Goal: Information Seeking & Learning: Compare options

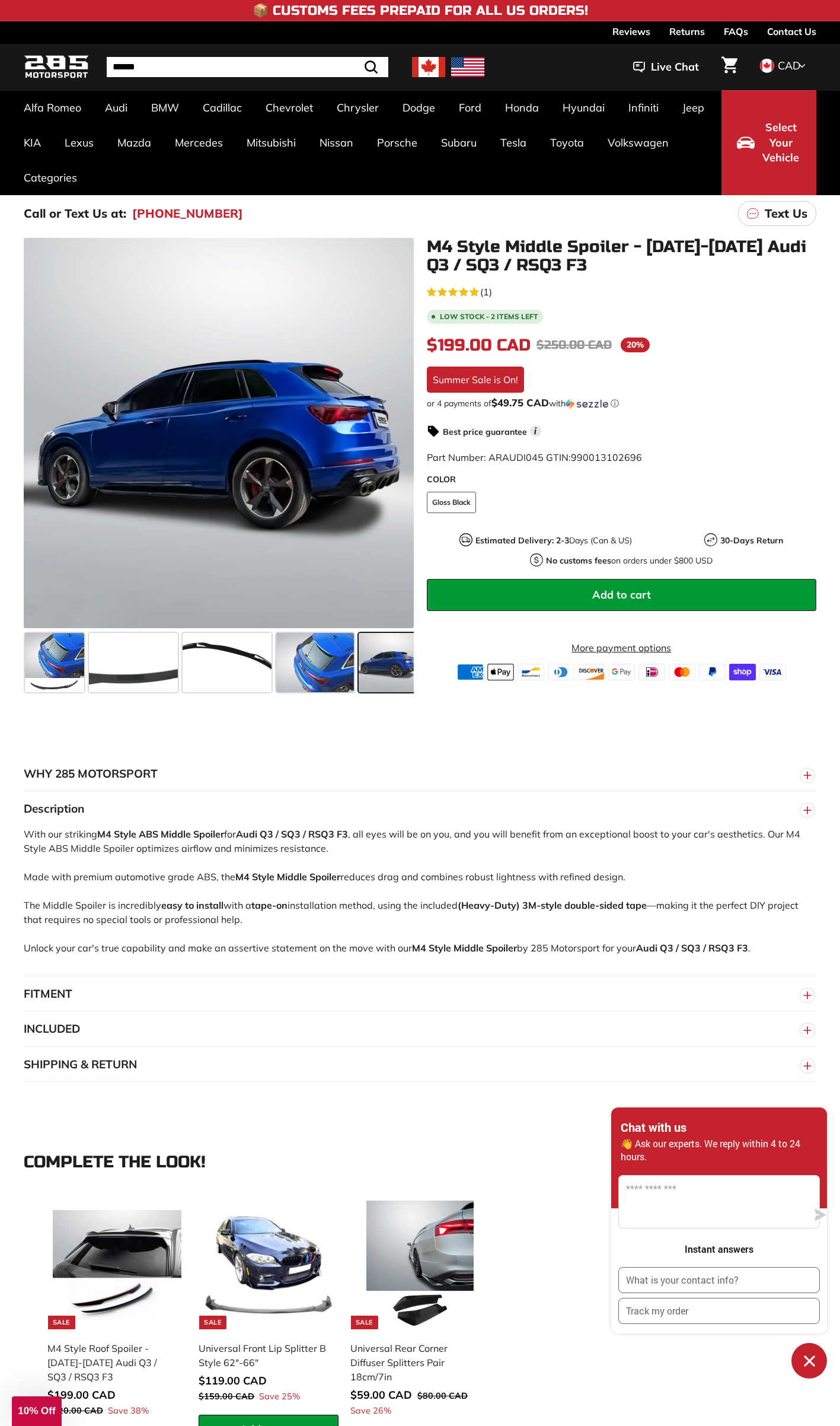
scroll to position [0, 135]
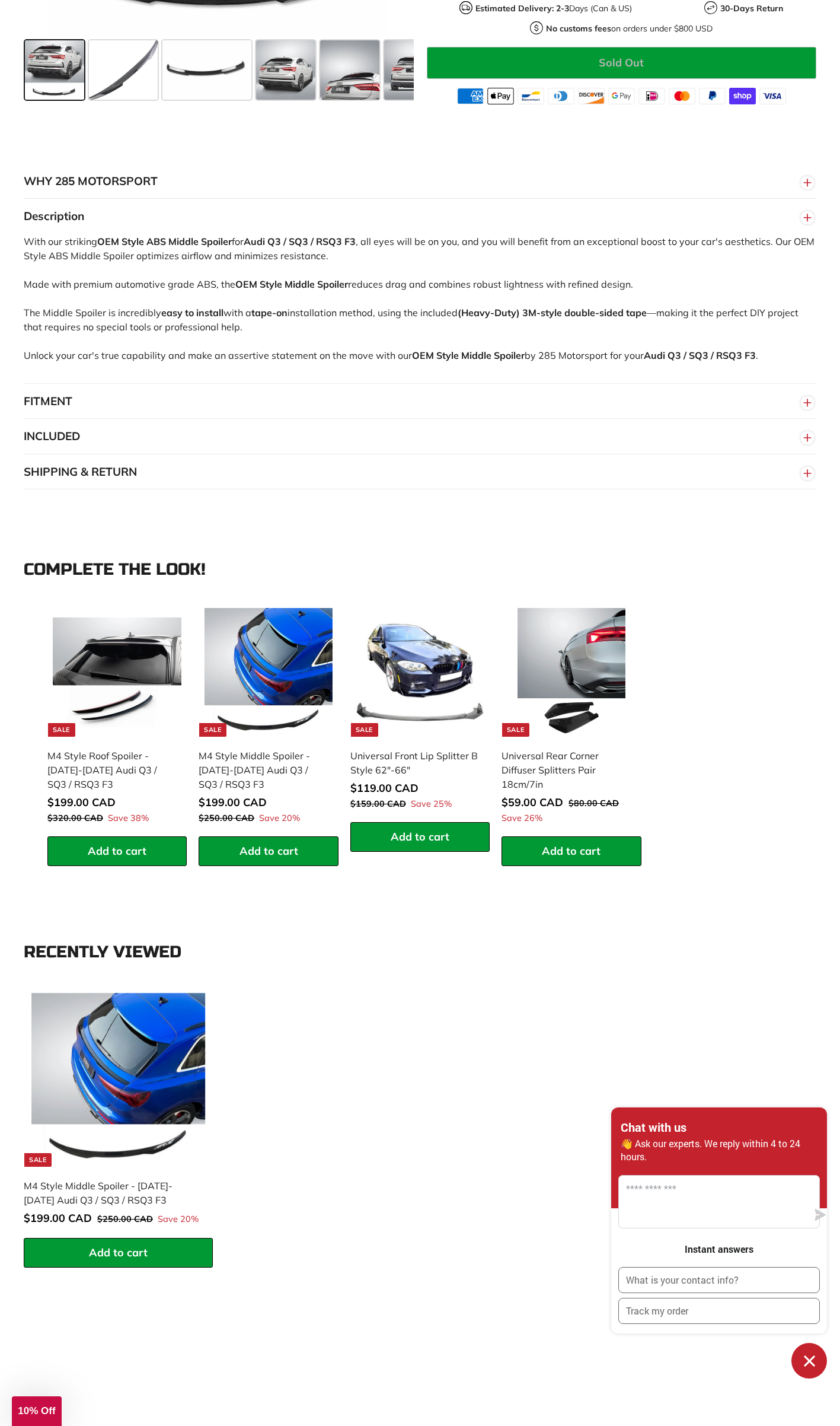
scroll to position [593, 0]
click at [52, 406] on button "FITMENT" at bounding box center [420, 401] width 793 height 35
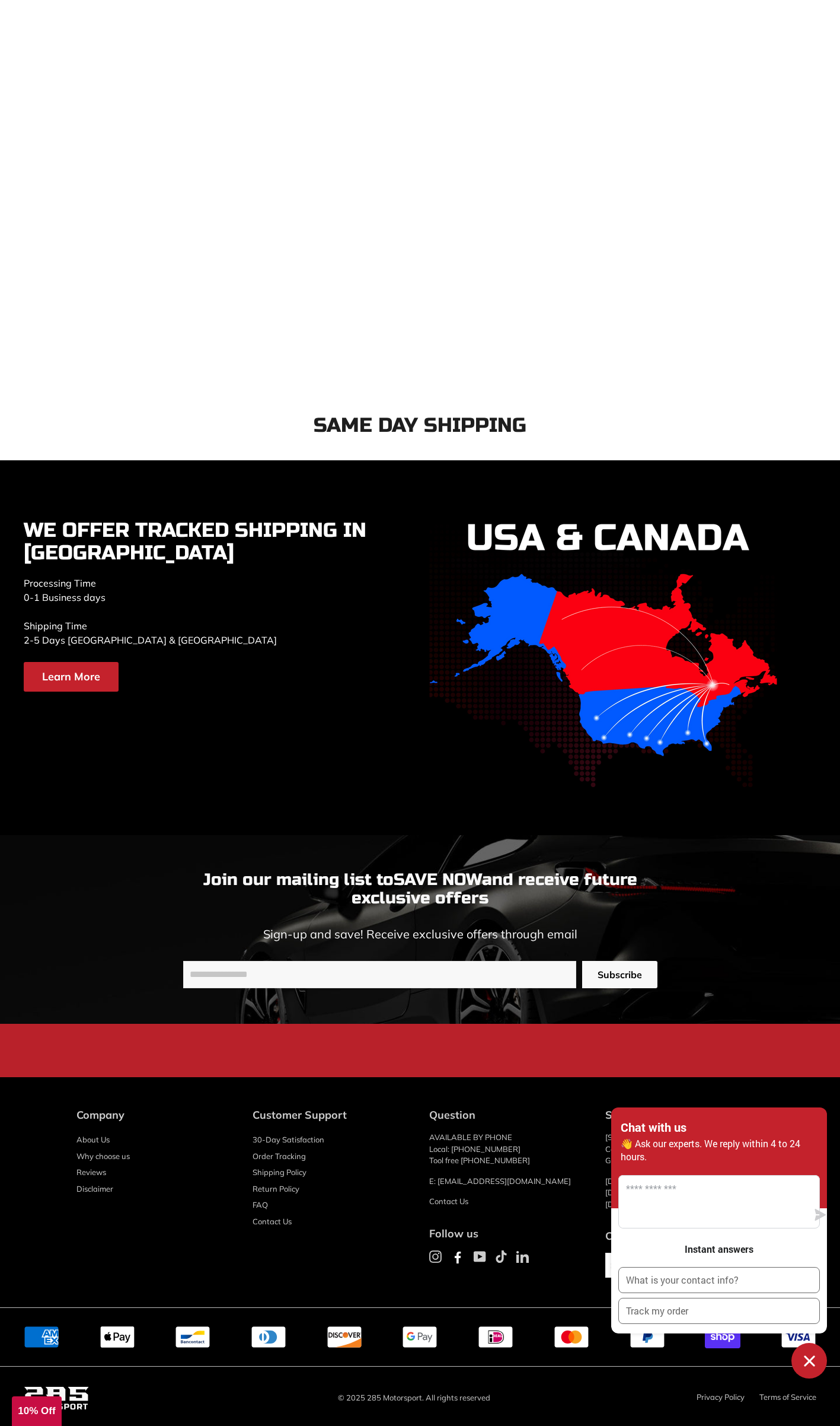
scroll to position [2411, 0]
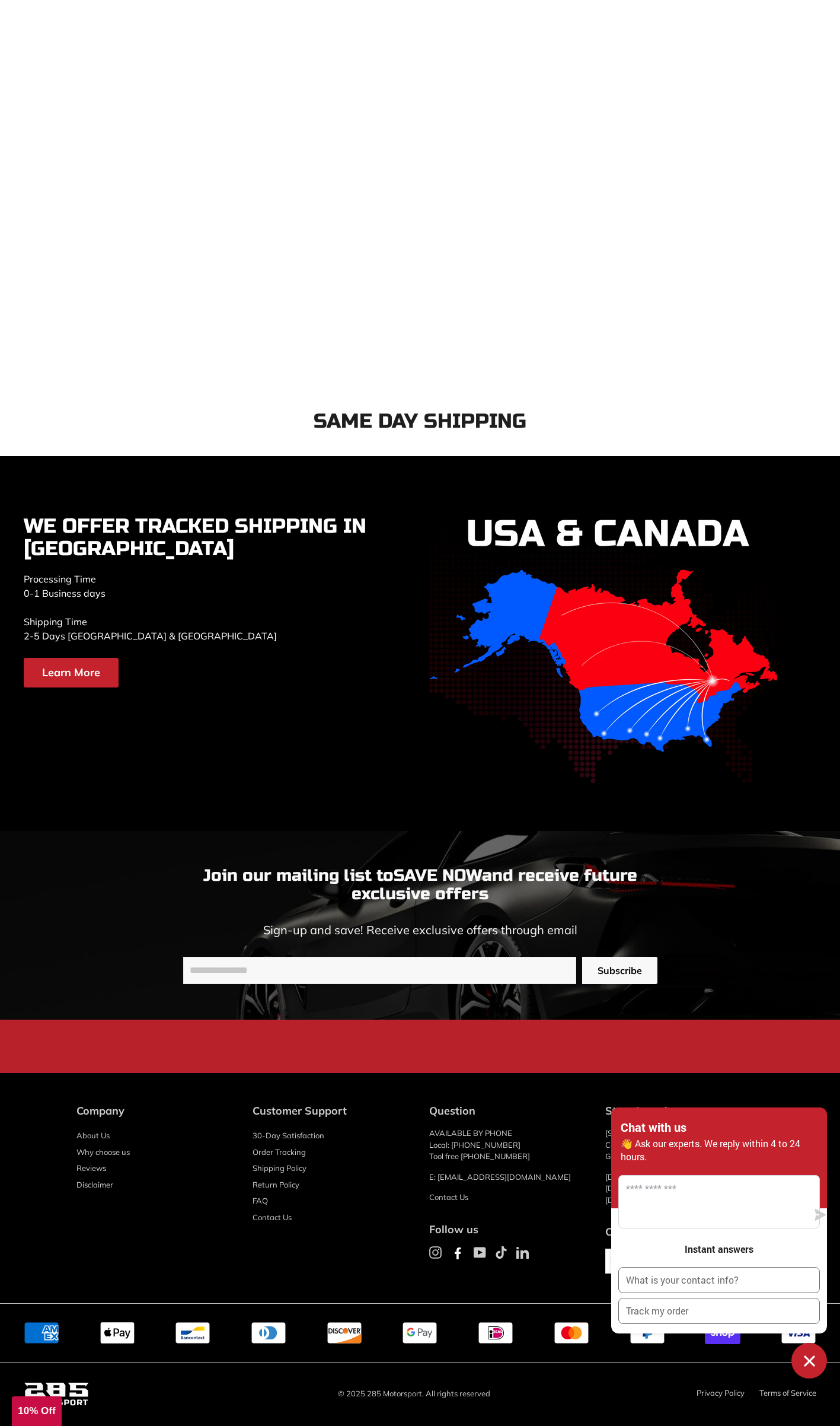
click at [809, 1354] on icon "Chat window" at bounding box center [810, 1361] width 19 height 19
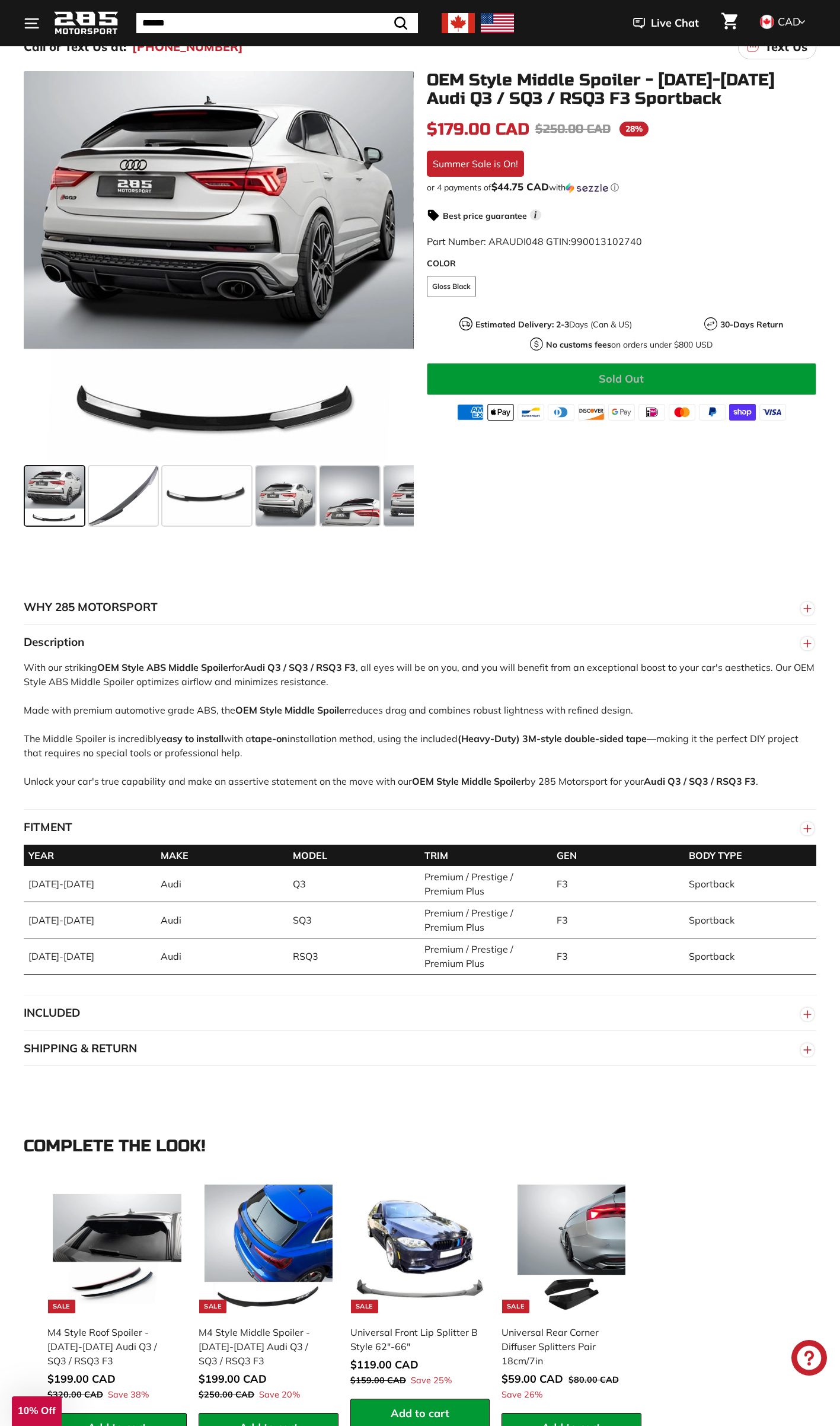
scroll to position [0, 0]
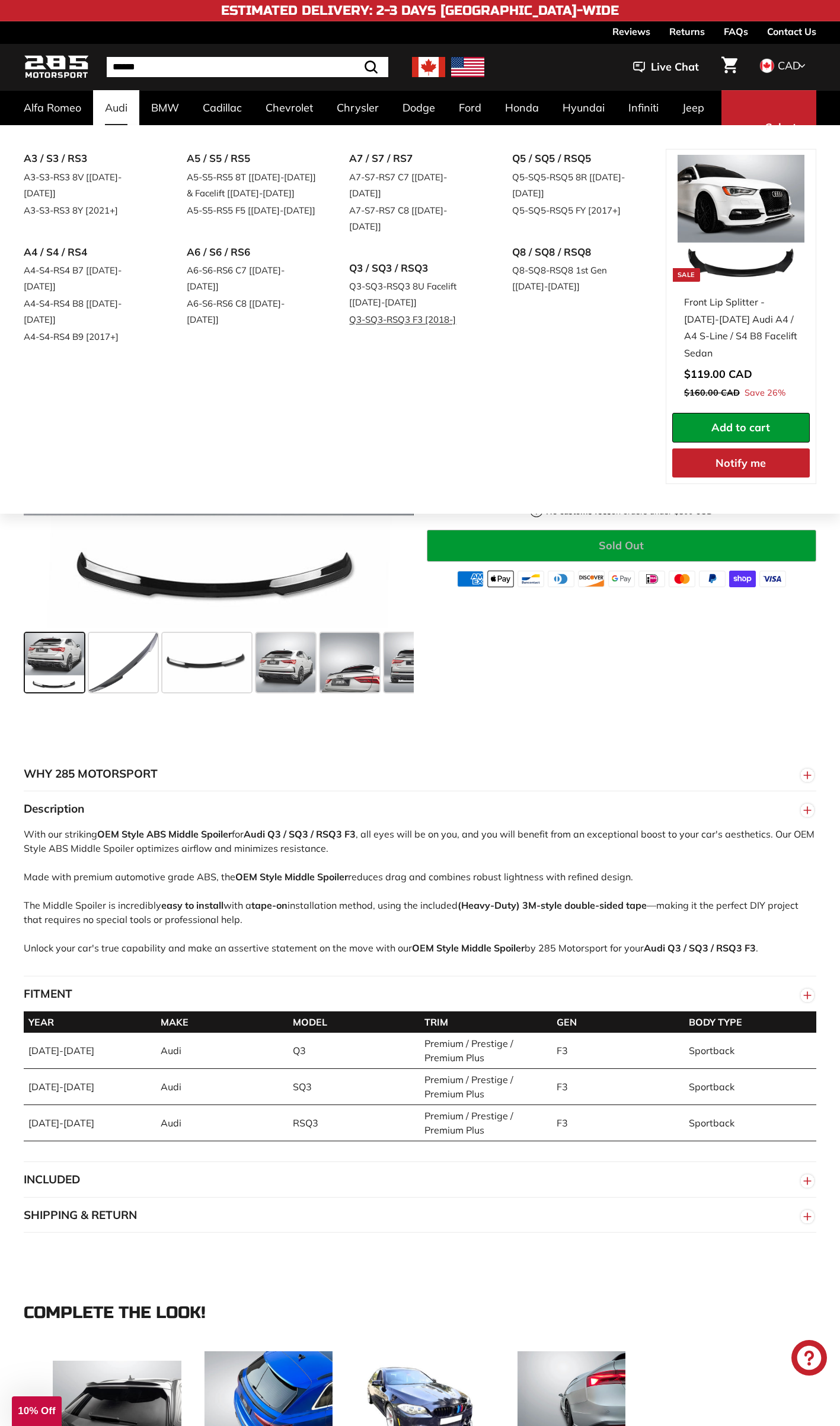
click at [399, 311] on link "Q3-SQ3-RSQ3 F3 [2018-]" at bounding box center [414, 319] width 130 height 17
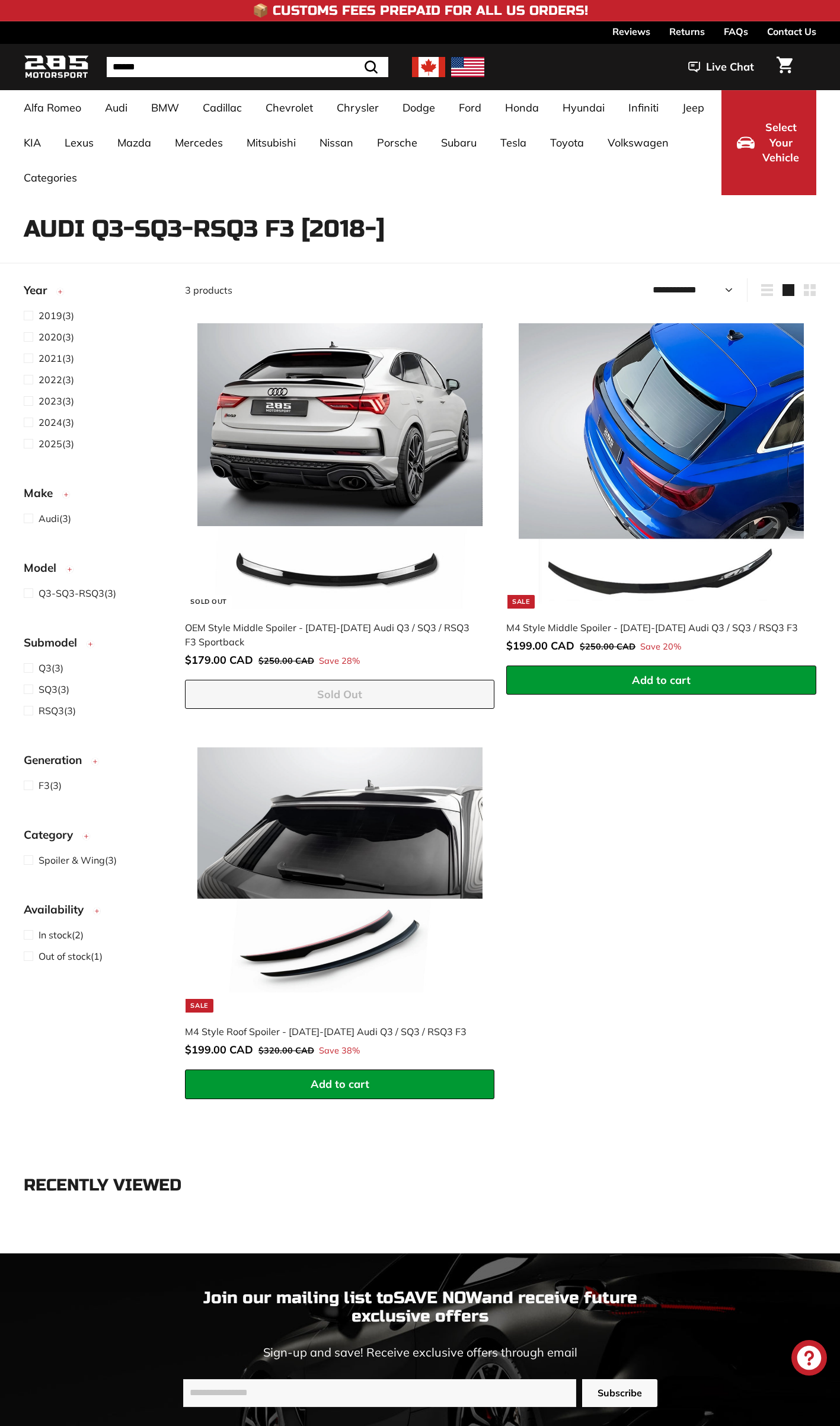
select select "**********"
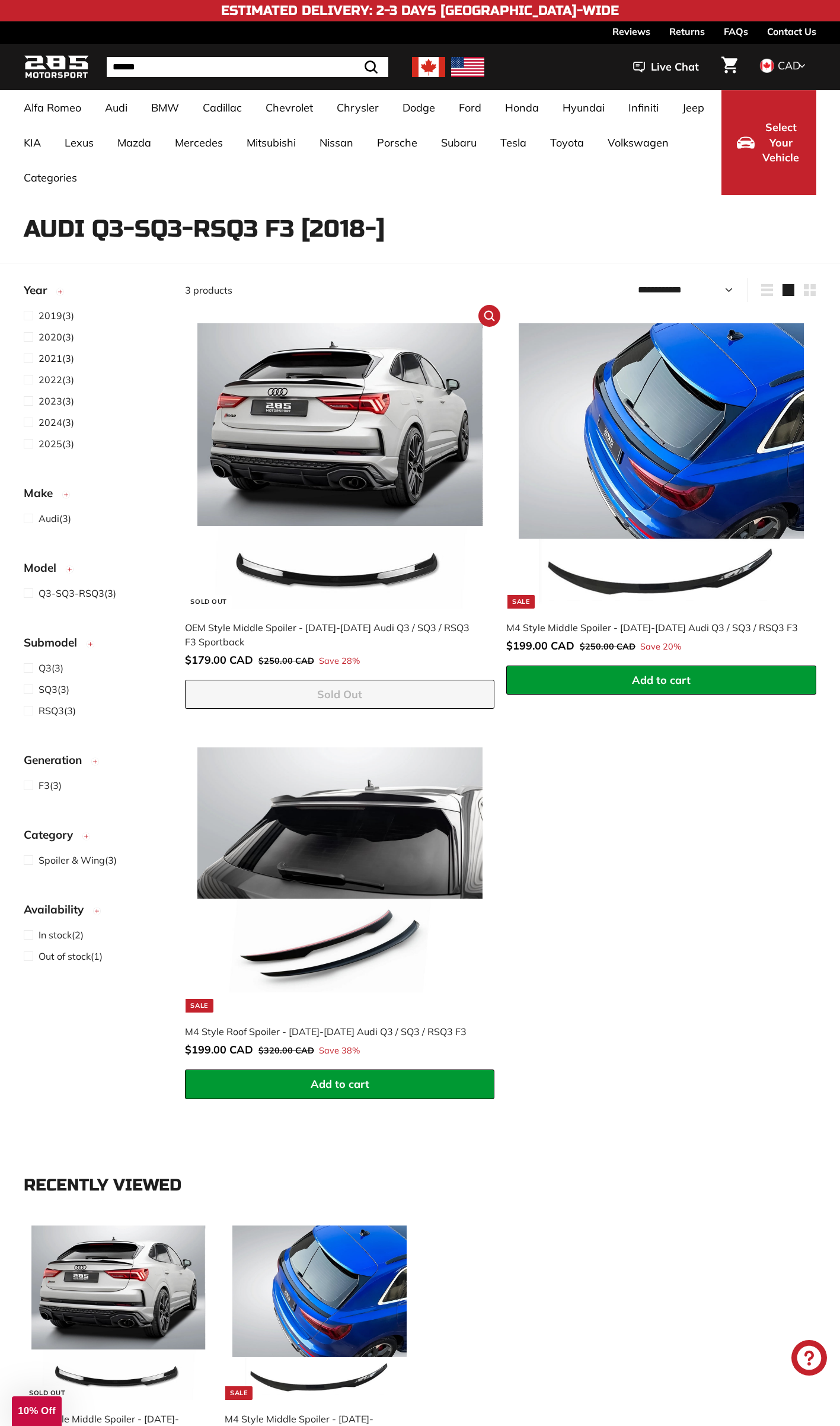
click at [275, 392] on img at bounding box center [340, 466] width 285 height 285
click at [661, 447] on img at bounding box center [661, 466] width 285 height 285
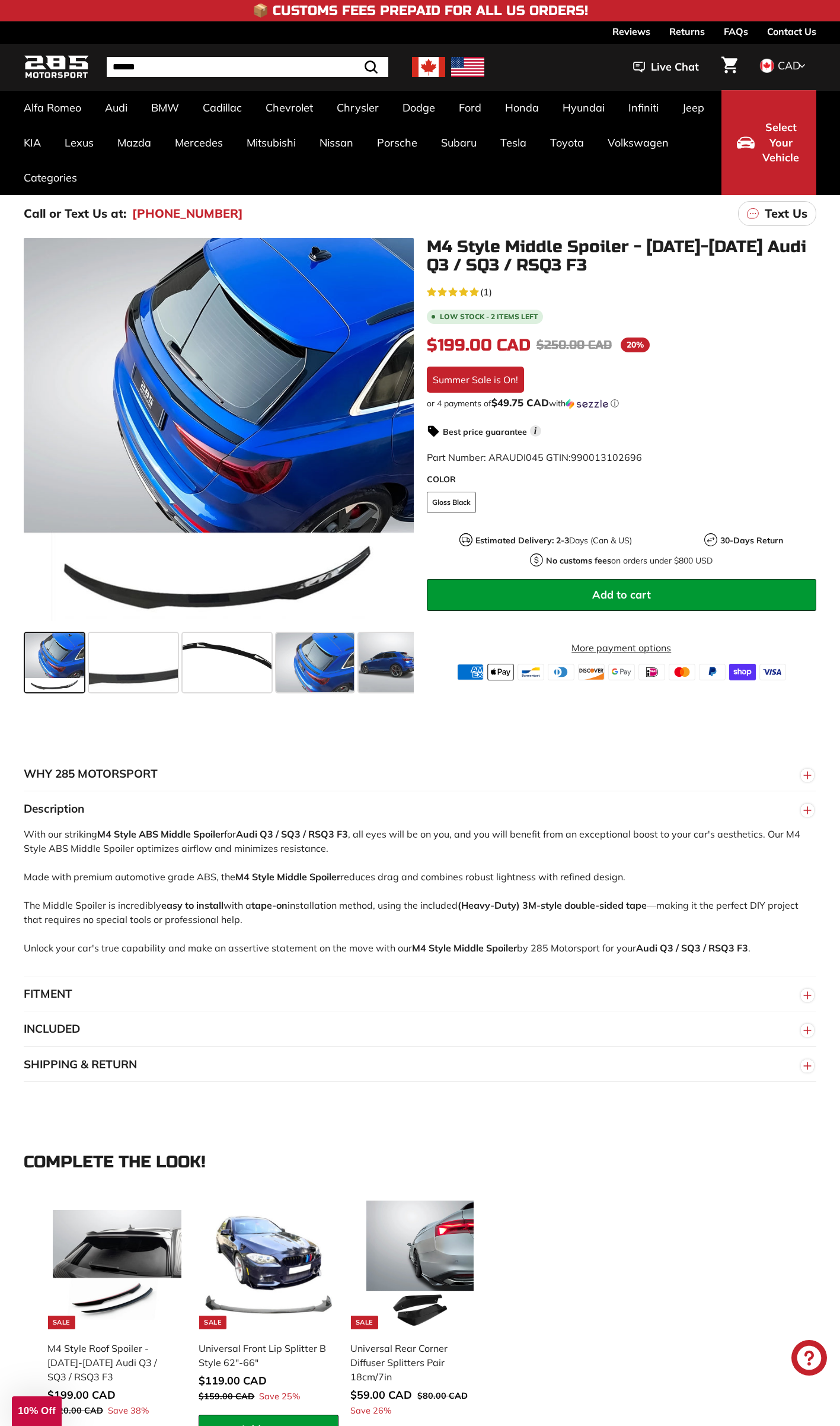
click at [82, 1004] on button "FITMENT" at bounding box center [420, 994] width 793 height 35
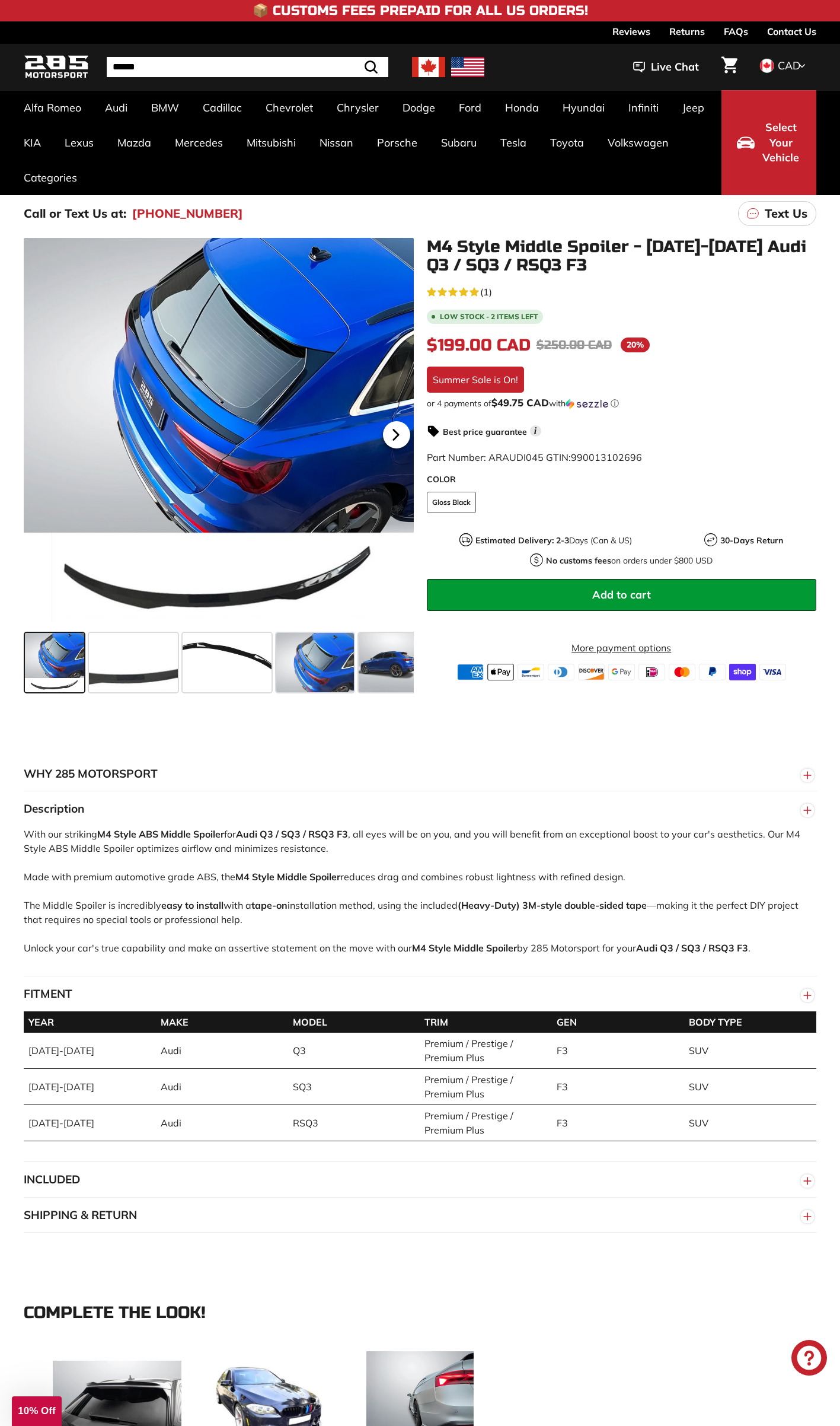
click at [395, 440] on icon at bounding box center [396, 435] width 27 height 27
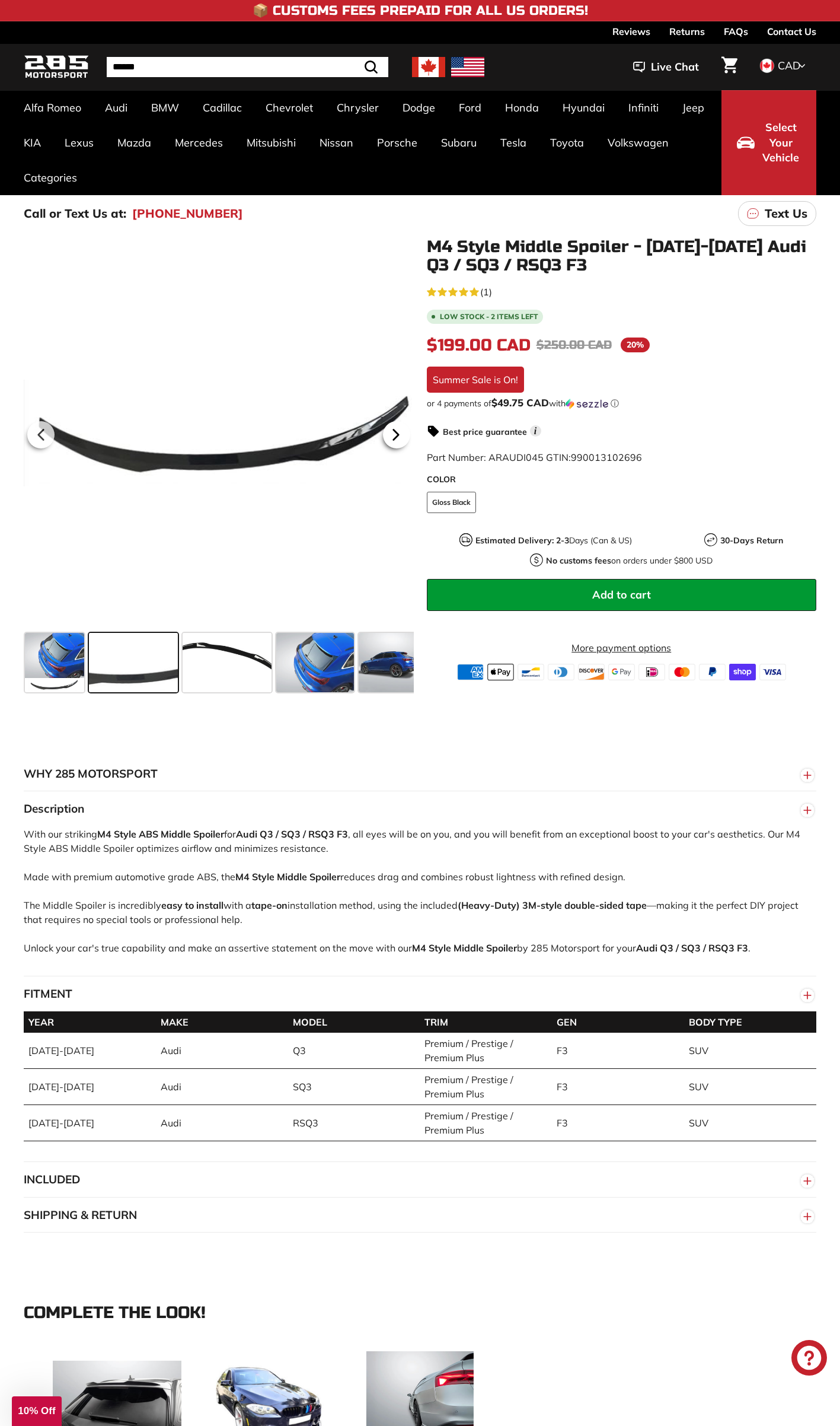
click at [395, 440] on icon at bounding box center [396, 435] width 27 height 27
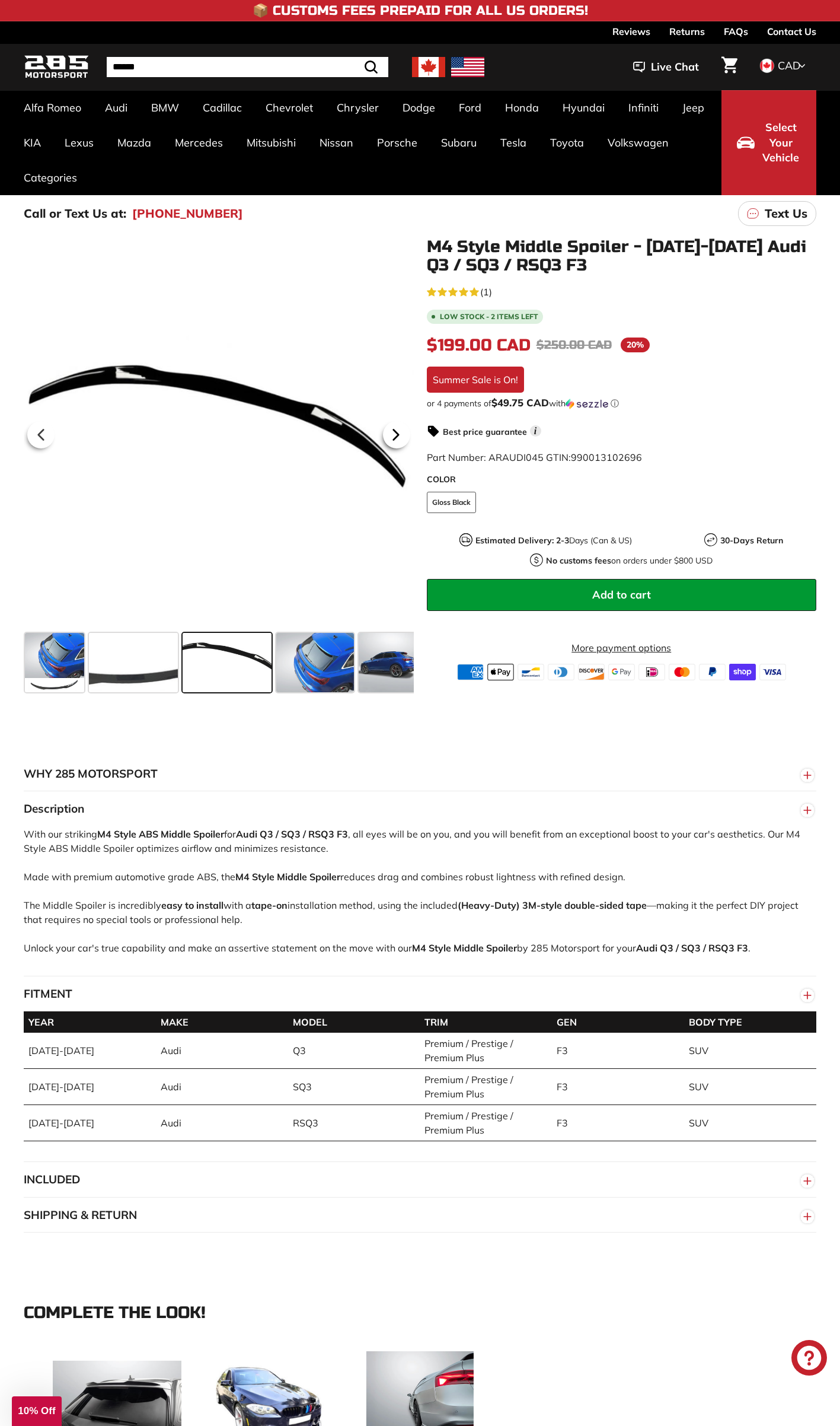
click at [396, 440] on icon at bounding box center [396, 435] width 27 height 27
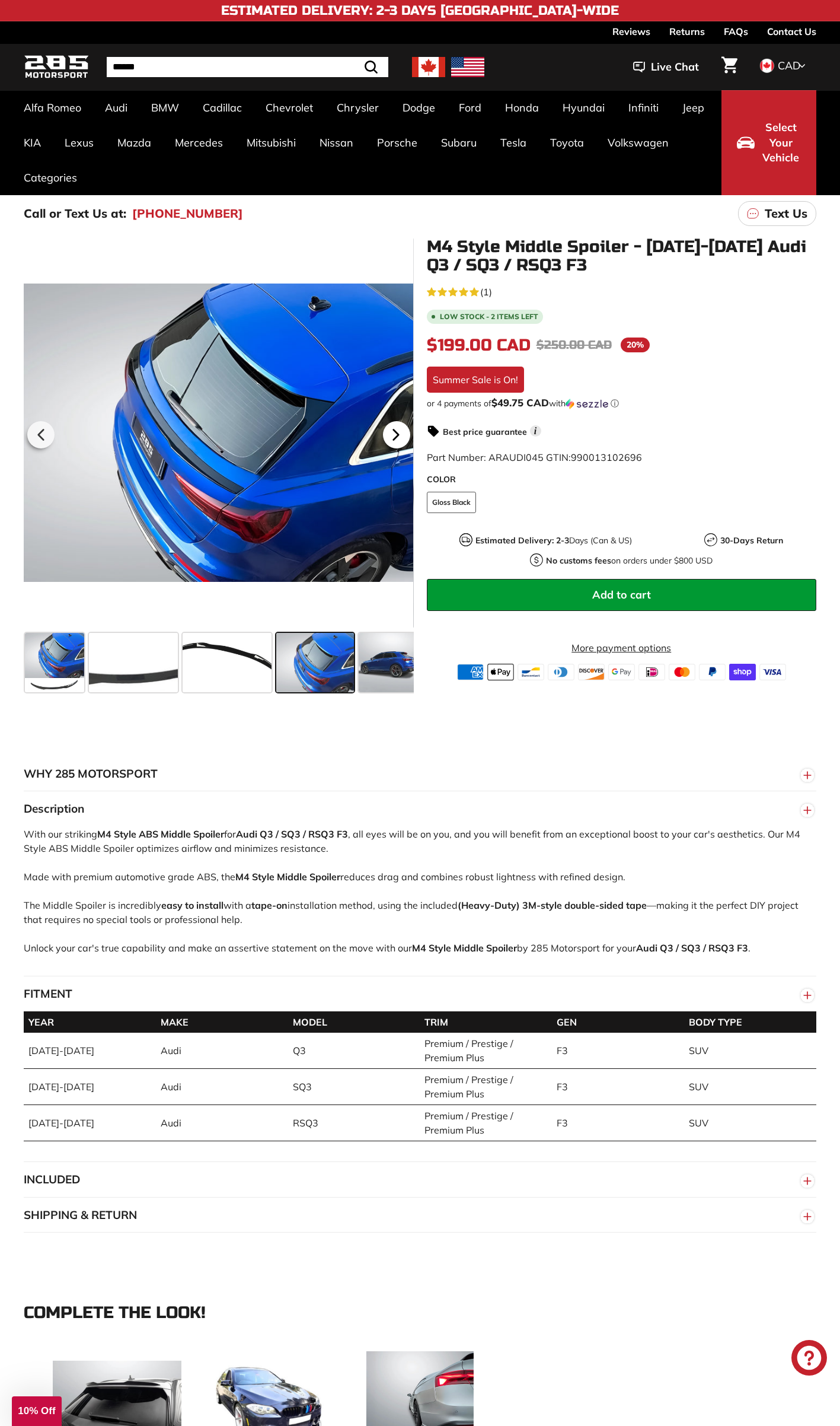
click at [396, 440] on icon at bounding box center [396, 435] width 27 height 27
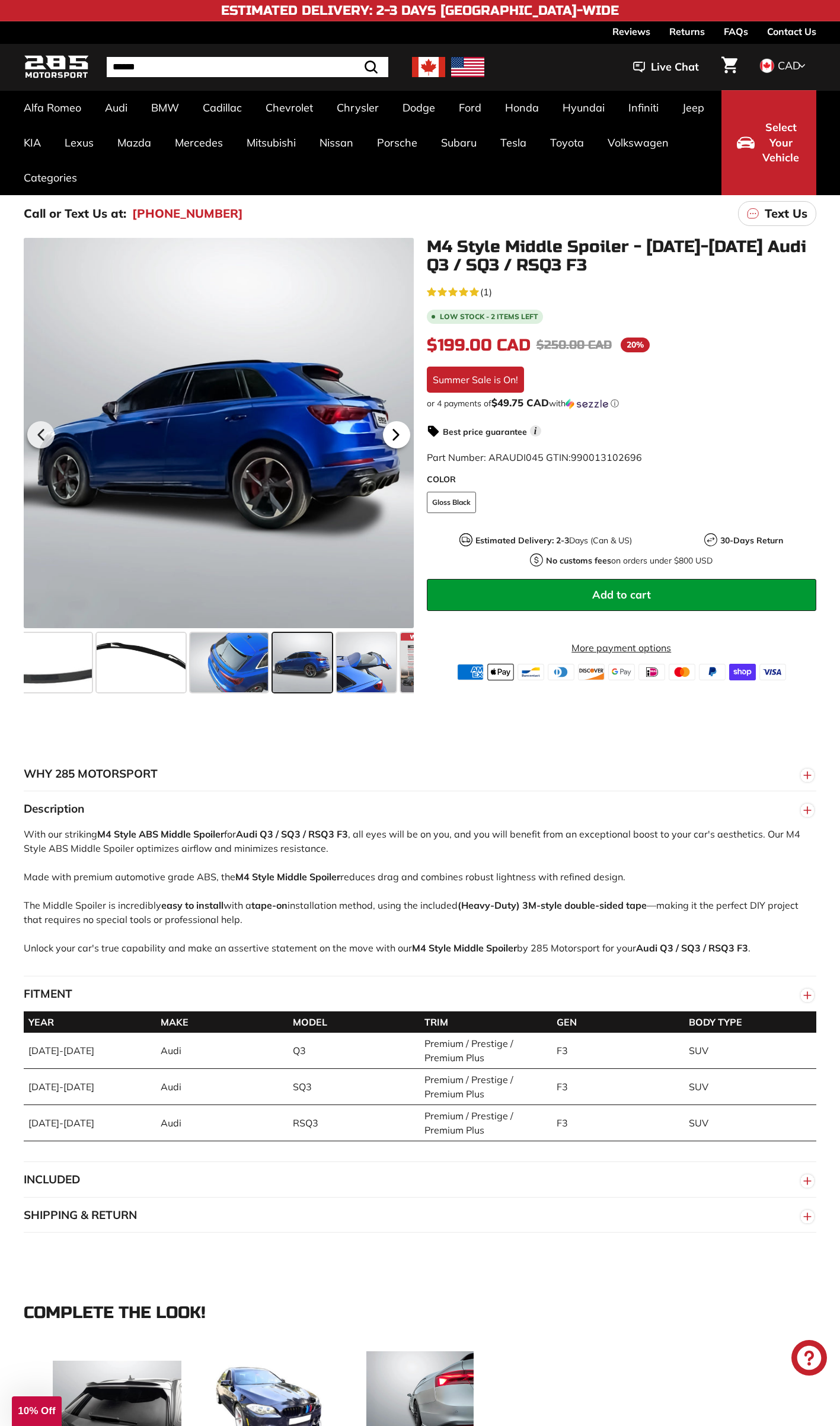
scroll to position [0, 135]
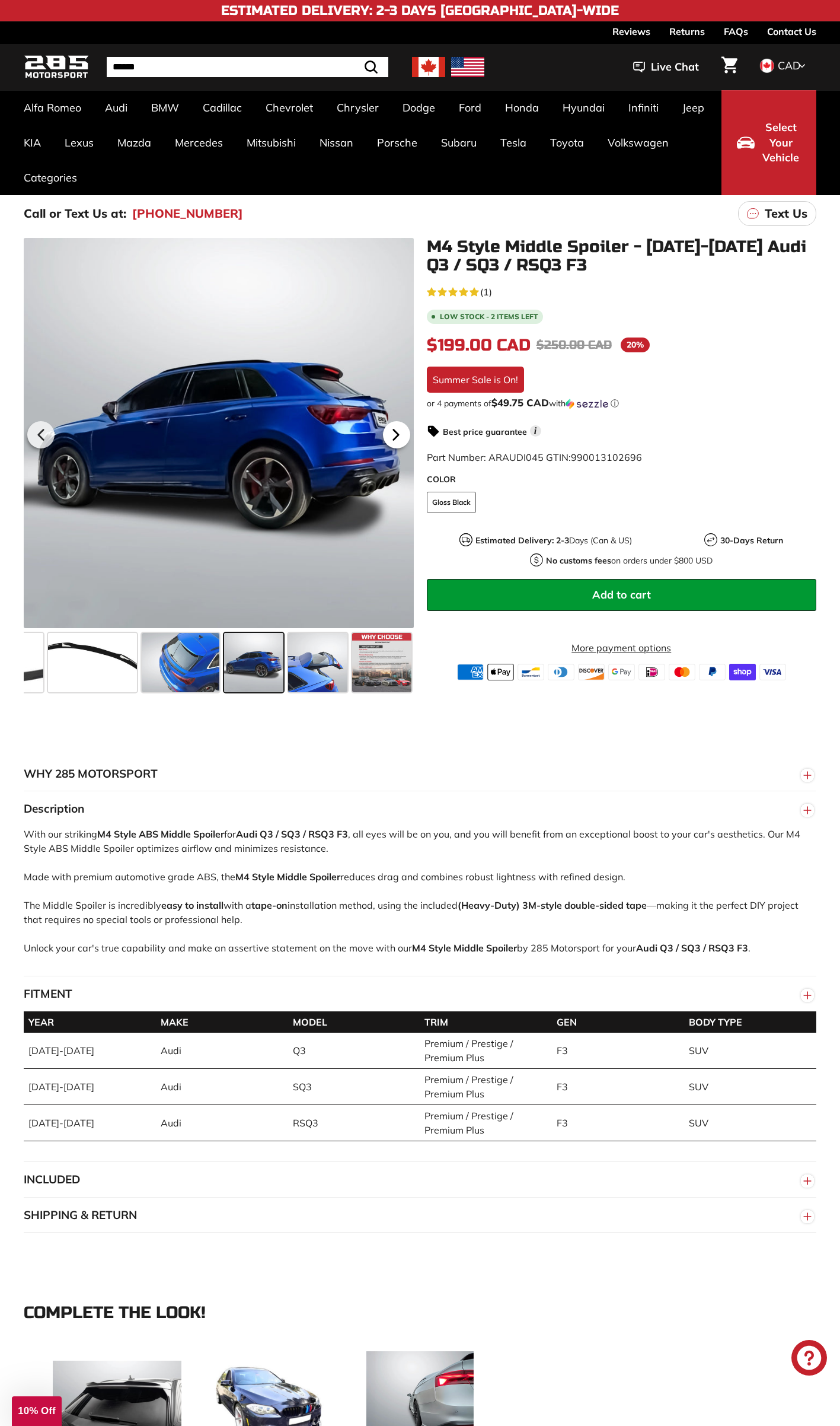
click at [397, 440] on icon at bounding box center [396, 435] width 27 height 27
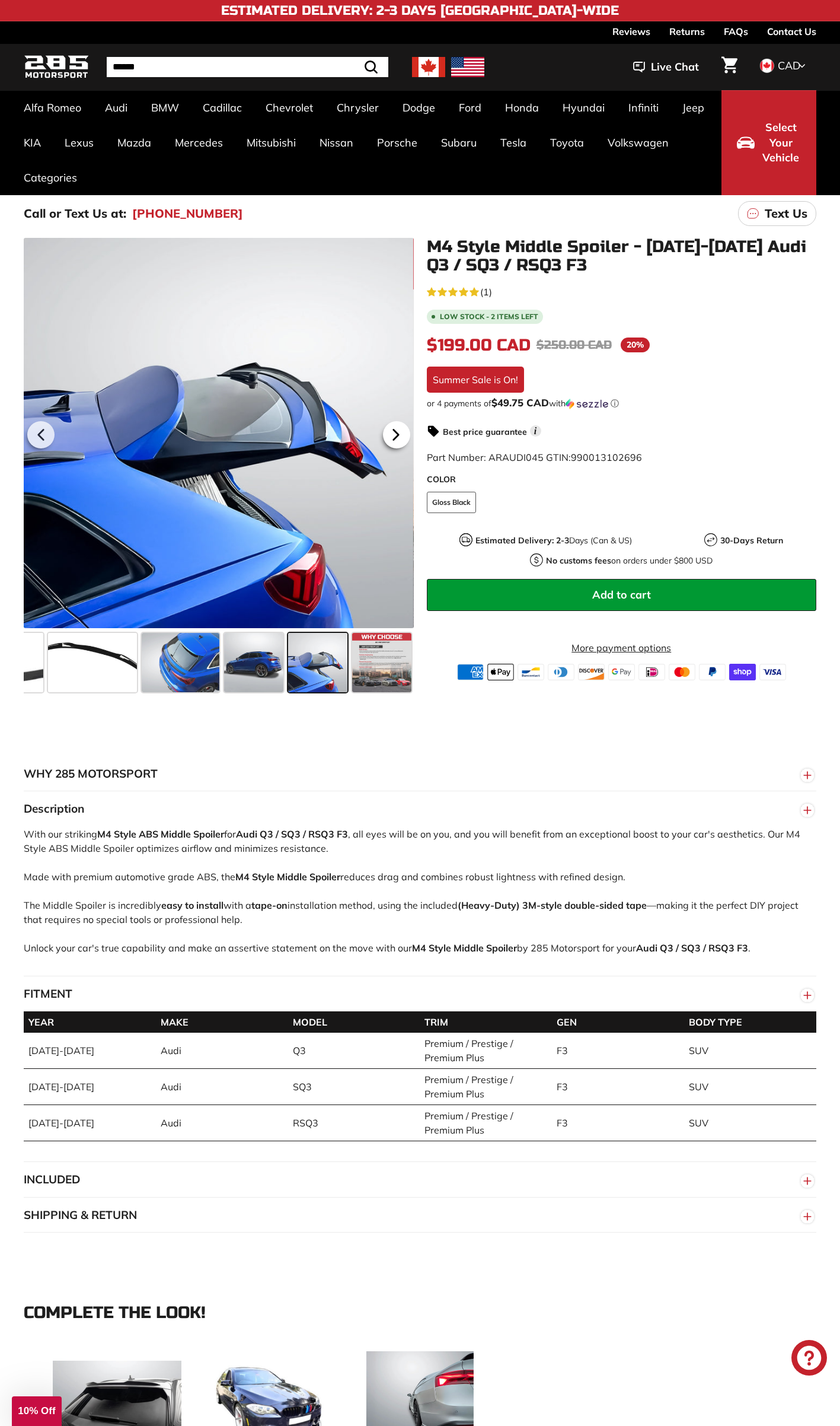
click at [397, 440] on icon at bounding box center [396, 435] width 27 height 27
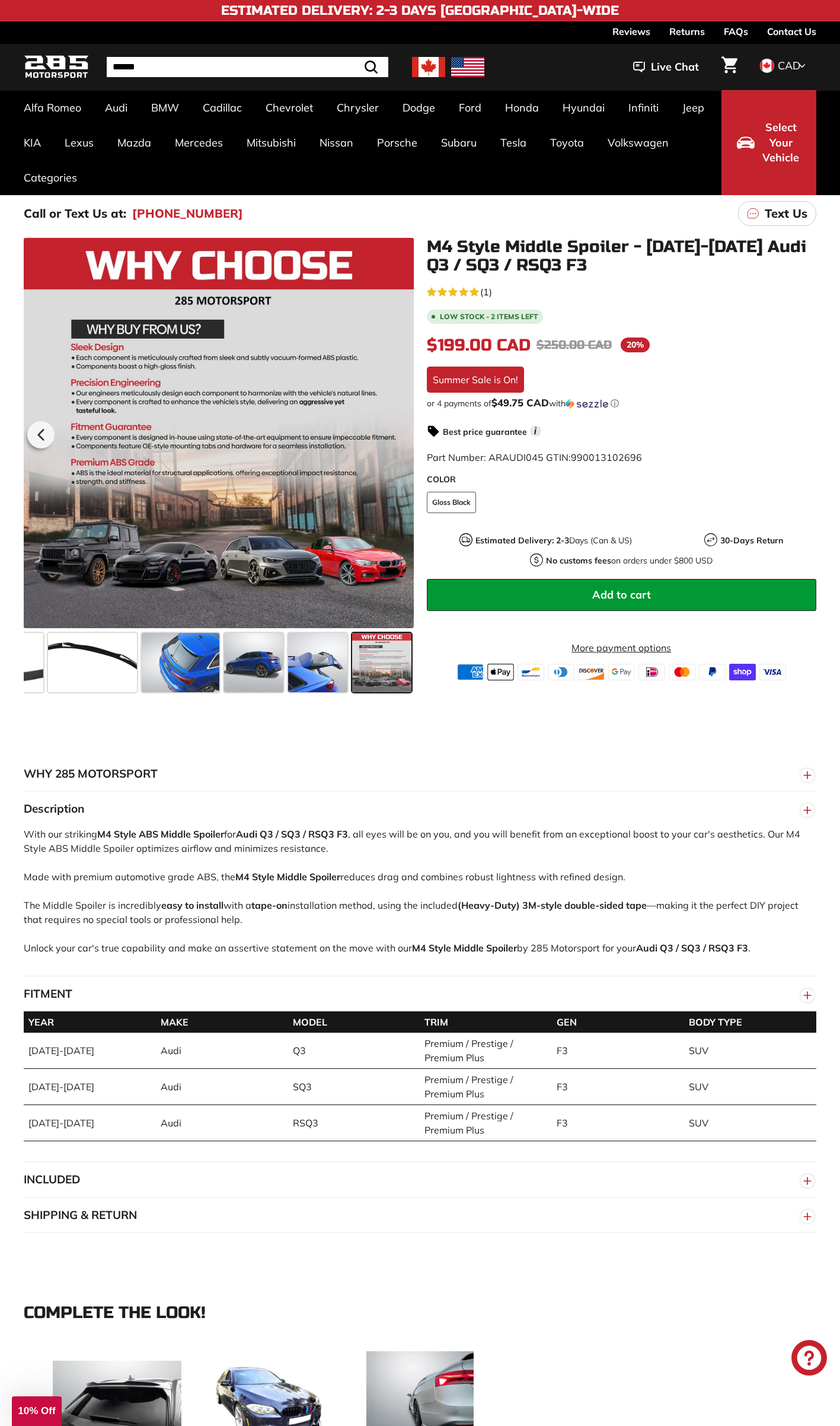
click at [397, 440] on div at bounding box center [219, 433] width 390 height 390
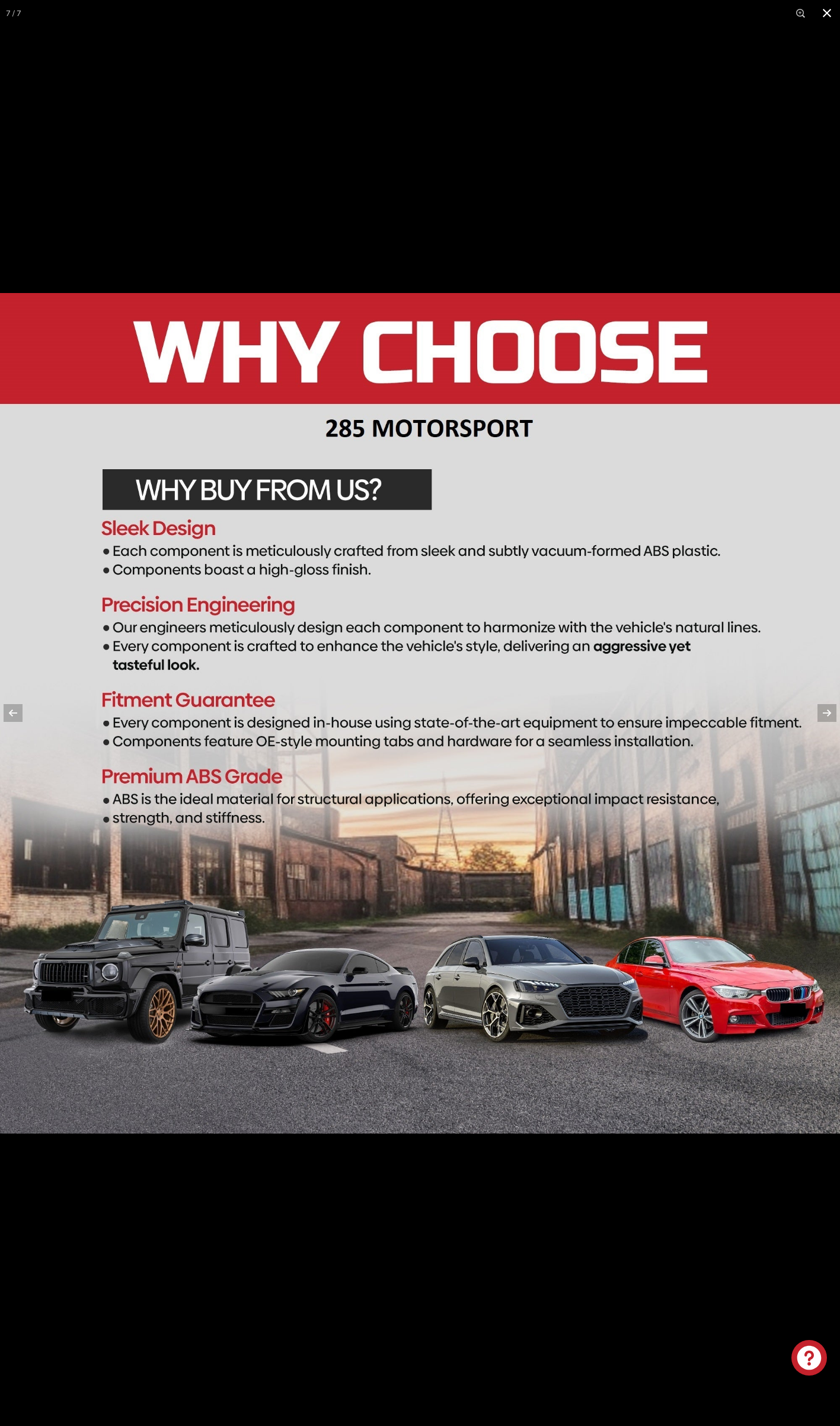
click at [822, 15] on button at bounding box center [827, 13] width 26 height 26
